Goal: Task Accomplishment & Management: Use online tool/utility

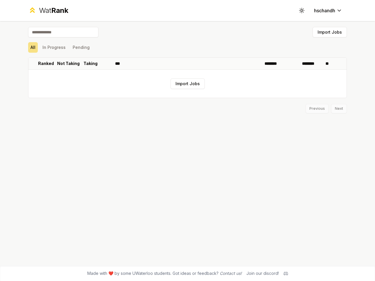
click at [302, 11] on icon at bounding box center [302, 11] width 6 height 6
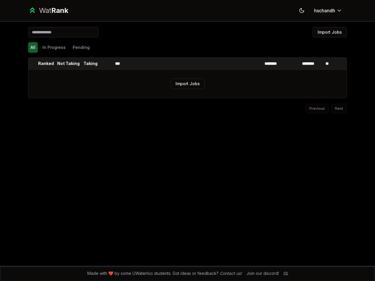
click at [330, 32] on button "Import Jobs" at bounding box center [330, 32] width 34 height 11
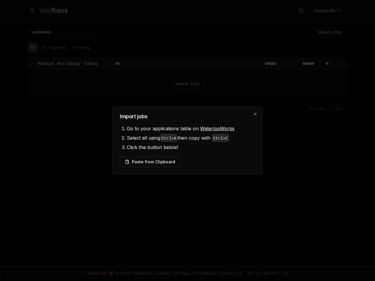
click at [33, 47] on div at bounding box center [187, 140] width 375 height 281
click at [54, 47] on div at bounding box center [187, 140] width 375 height 281
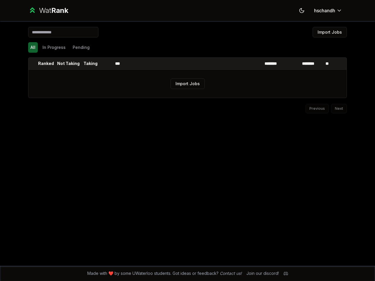
click at [81, 47] on button "Pending" at bounding box center [81, 47] width 22 height 11
click at [33, 64] on th at bounding box center [32, 64] width 9 height 12
click at [46, 64] on p "Ranked" at bounding box center [46, 64] width 16 height 6
click at [68, 64] on p "Not Taking" at bounding box center [68, 64] width 23 height 6
click at [91, 64] on p "Taking" at bounding box center [90, 64] width 14 height 6
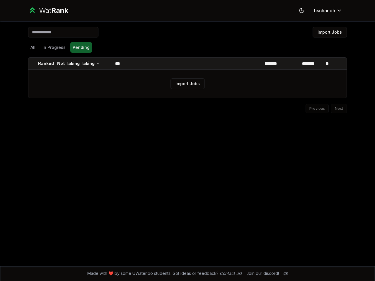
click at [106, 64] on th at bounding box center [106, 64] width 14 height 12
